Goal: Information Seeking & Learning: Learn about a topic

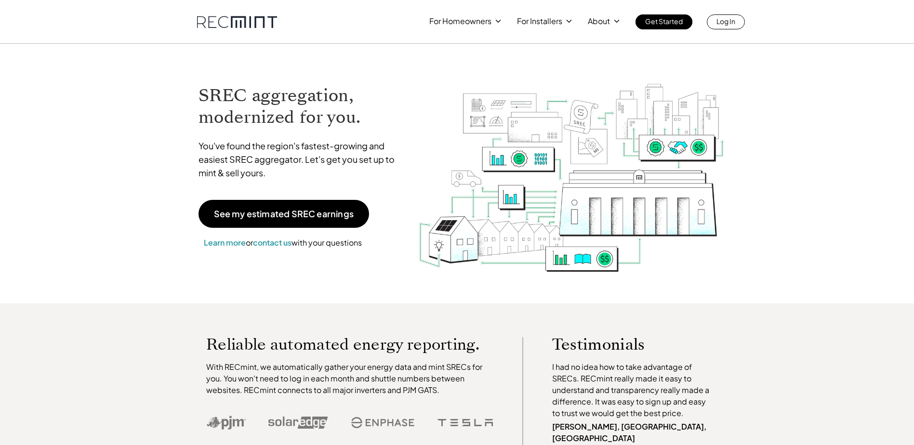
click at [560, 29] on div "For Homeowners For Installers About Get Started Log In" at bounding box center [457, 22] width 914 height 44
click at [544, 59] on p "SREC pricing" at bounding box center [541, 60] width 45 height 10
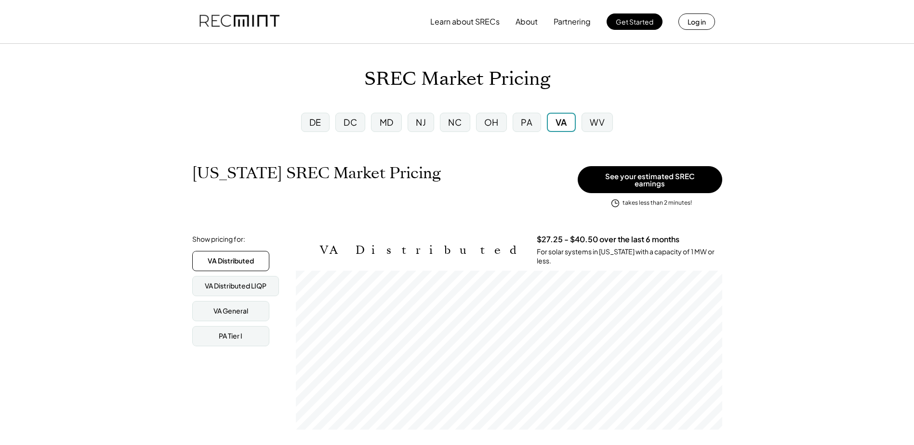
scroll to position [159, 426]
drag, startPoint x: 414, startPoint y: 83, endPoint x: 368, endPoint y: 83, distance: 46.7
click at [368, 83] on h1 "SREC Market Pricing" at bounding box center [457, 79] width 186 height 23
drag, startPoint x: 368, startPoint y: 83, endPoint x: 323, endPoint y: 84, distance: 44.3
click at [323, 84] on div "SREC Market Pricing" at bounding box center [457, 79] width 914 height 23
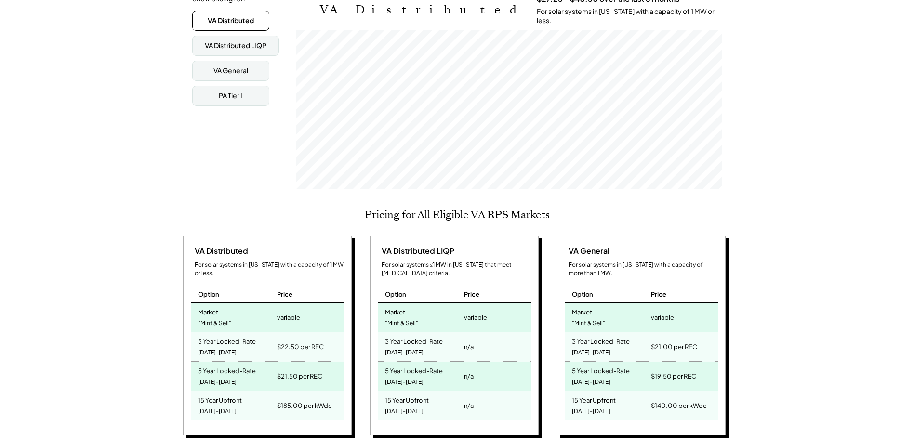
scroll to position [241, 0]
drag, startPoint x: 196, startPoint y: 327, endPoint x: 232, endPoint y: 332, distance: 36.5
click at [232, 332] on div "3 Year Locked-Rate [DATE]-[DATE]" at bounding box center [233, 346] width 84 height 29
drag, startPoint x: 232, startPoint y: 332, endPoint x: 255, endPoint y: 344, distance: 25.2
click at [255, 344] on div "3 Year Locked-Rate [DATE]-[DATE]" at bounding box center [233, 346] width 84 height 29
